Goal: Task Accomplishment & Management: Complete application form

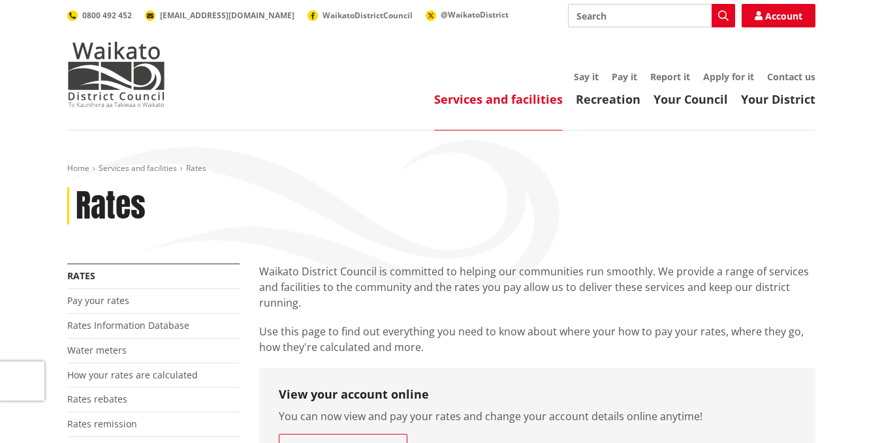
click at [874, 110] on header "Toggle search Toggle navigation Services and facilities Recreation Your Council…" at bounding box center [441, 65] width 882 height 131
click at [726, 73] on link "Apply for it" at bounding box center [728, 76] width 51 height 12
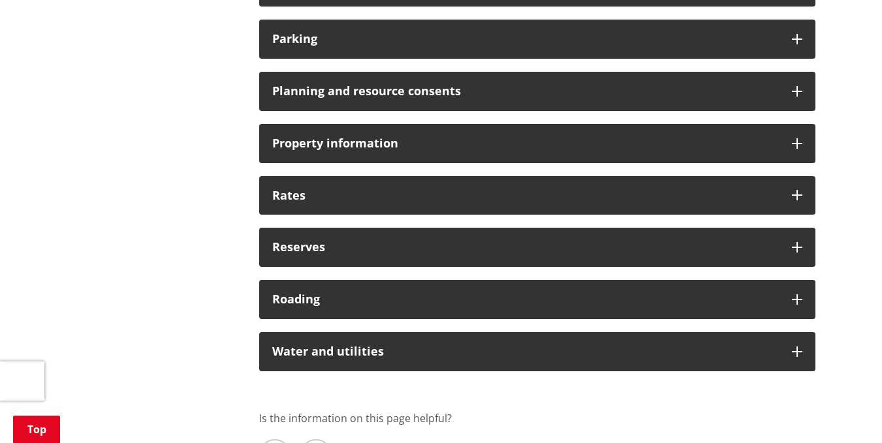
scroll to position [1006, 0]
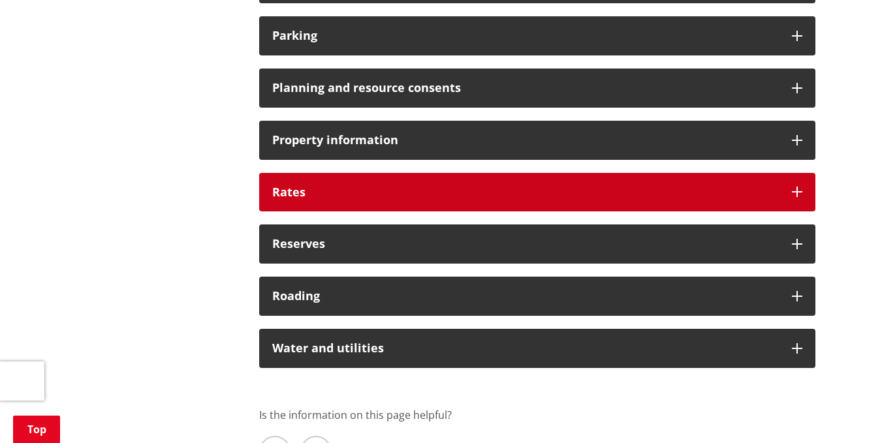
click at [797, 191] on icon at bounding box center [797, 192] width 10 height 10
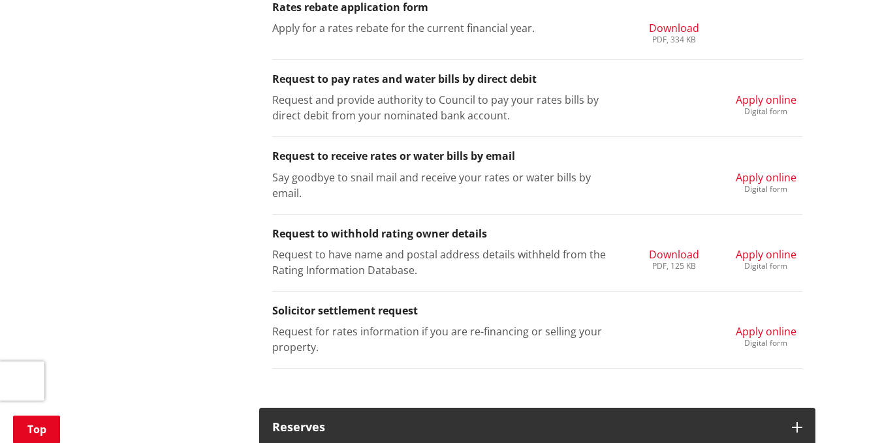
scroll to position [1607, 0]
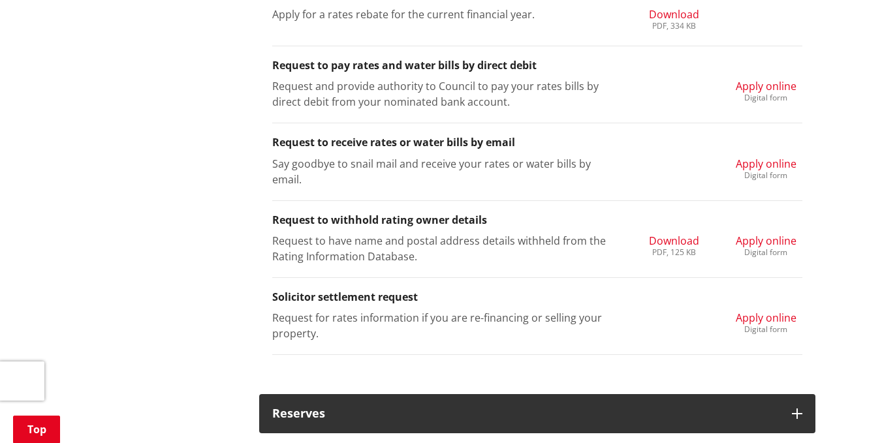
click at [757, 163] on span "Apply online" at bounding box center [765, 164] width 61 height 14
